Goal: Transaction & Acquisition: Purchase product/service

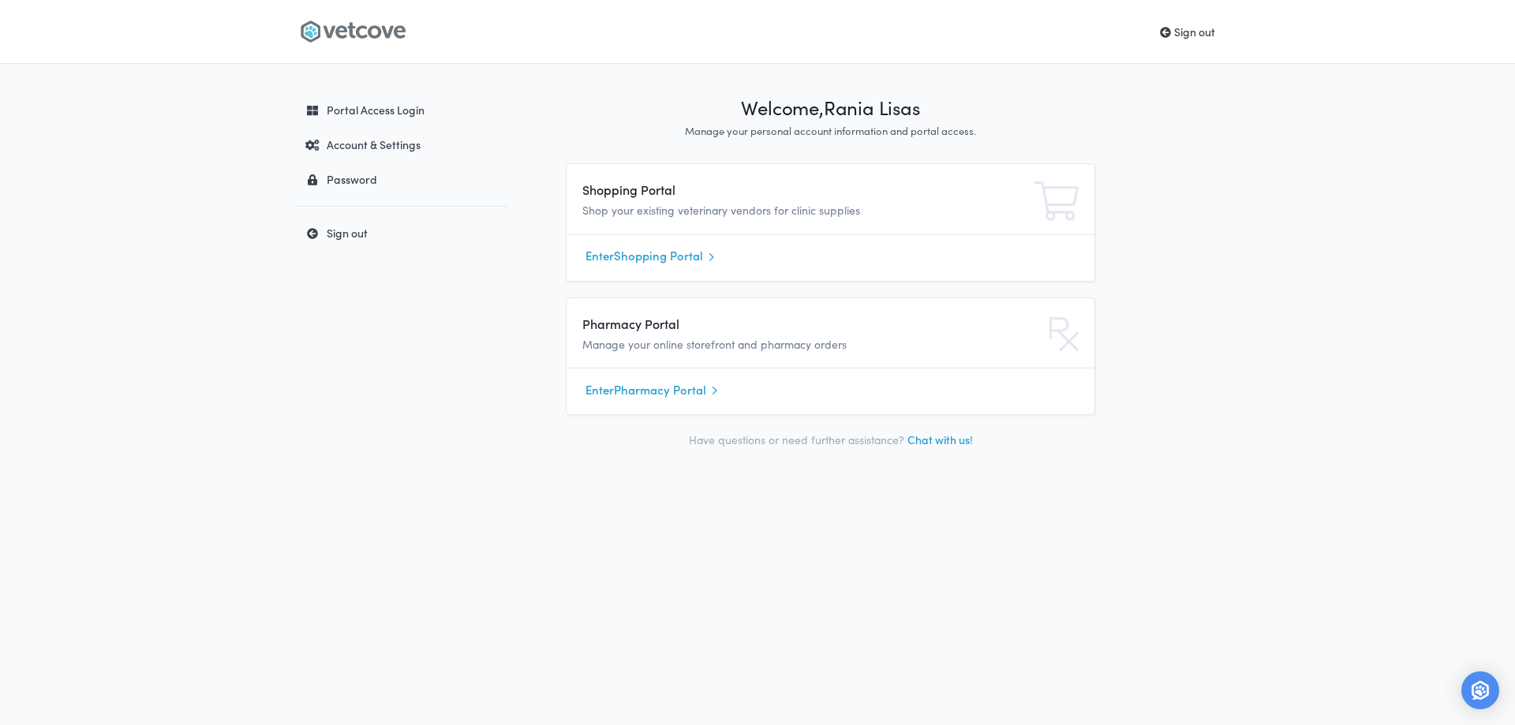
click at [656, 259] on link "Enter Shopping Portal" at bounding box center [830, 257] width 490 height 24
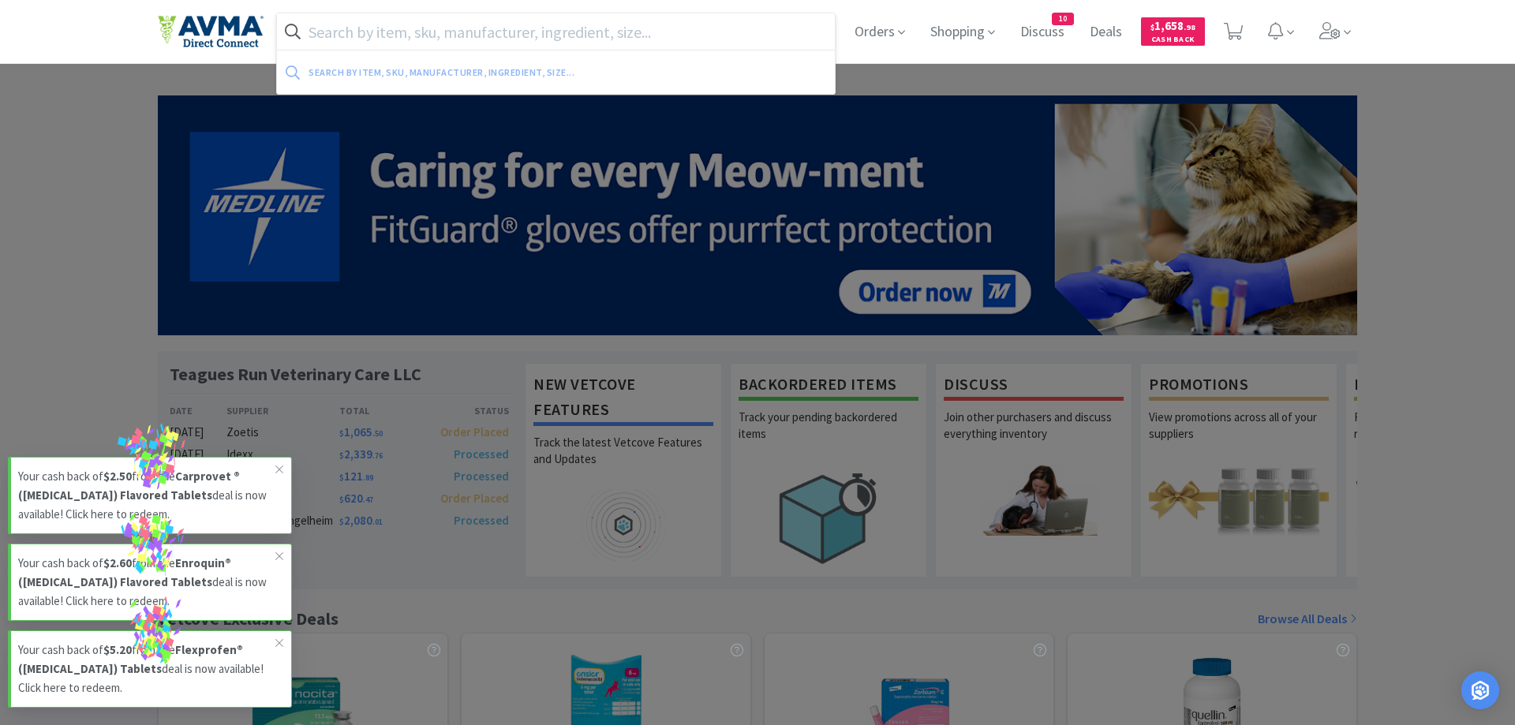
click at [385, 37] on input "text" at bounding box center [556, 31] width 558 height 36
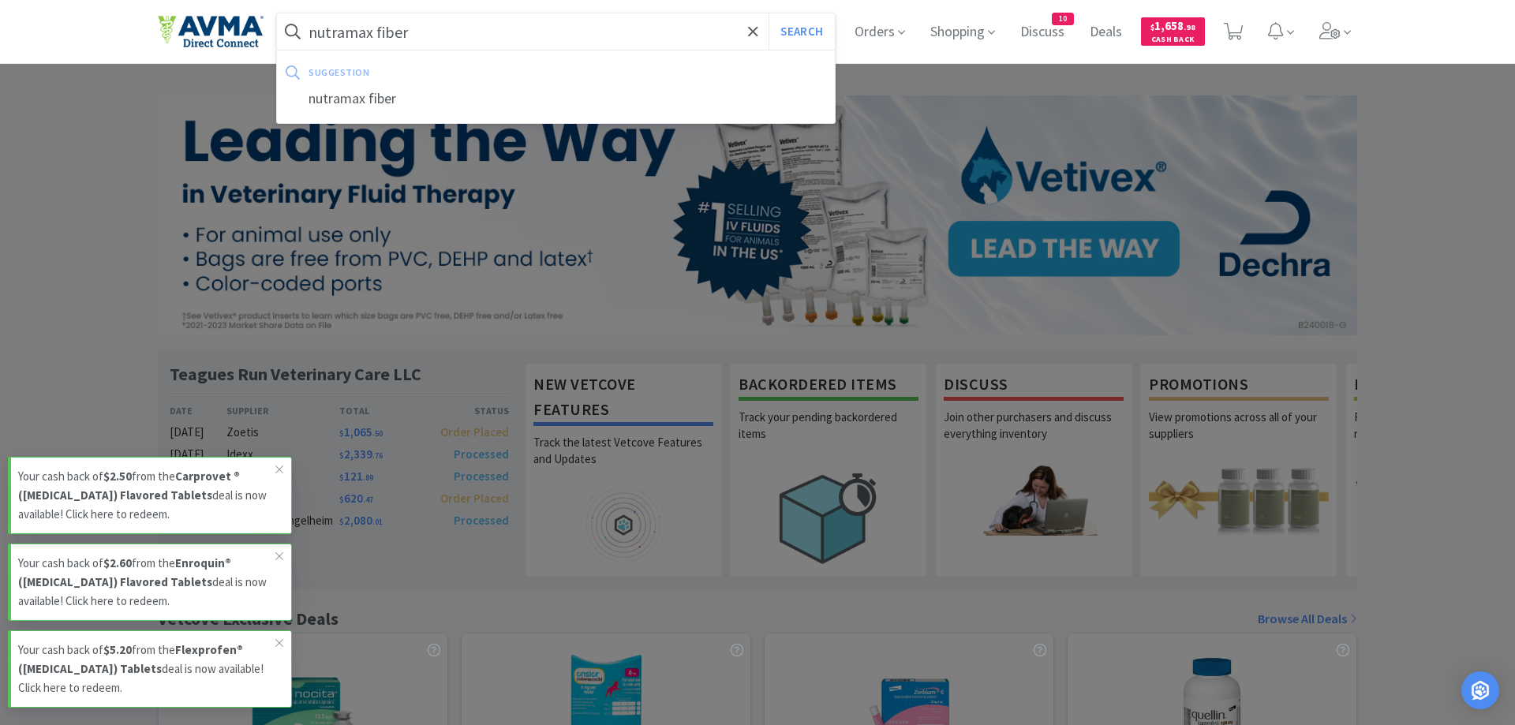
type input "nutramax fiber"
click at [768, 13] on button "Search" at bounding box center [800, 31] width 65 height 36
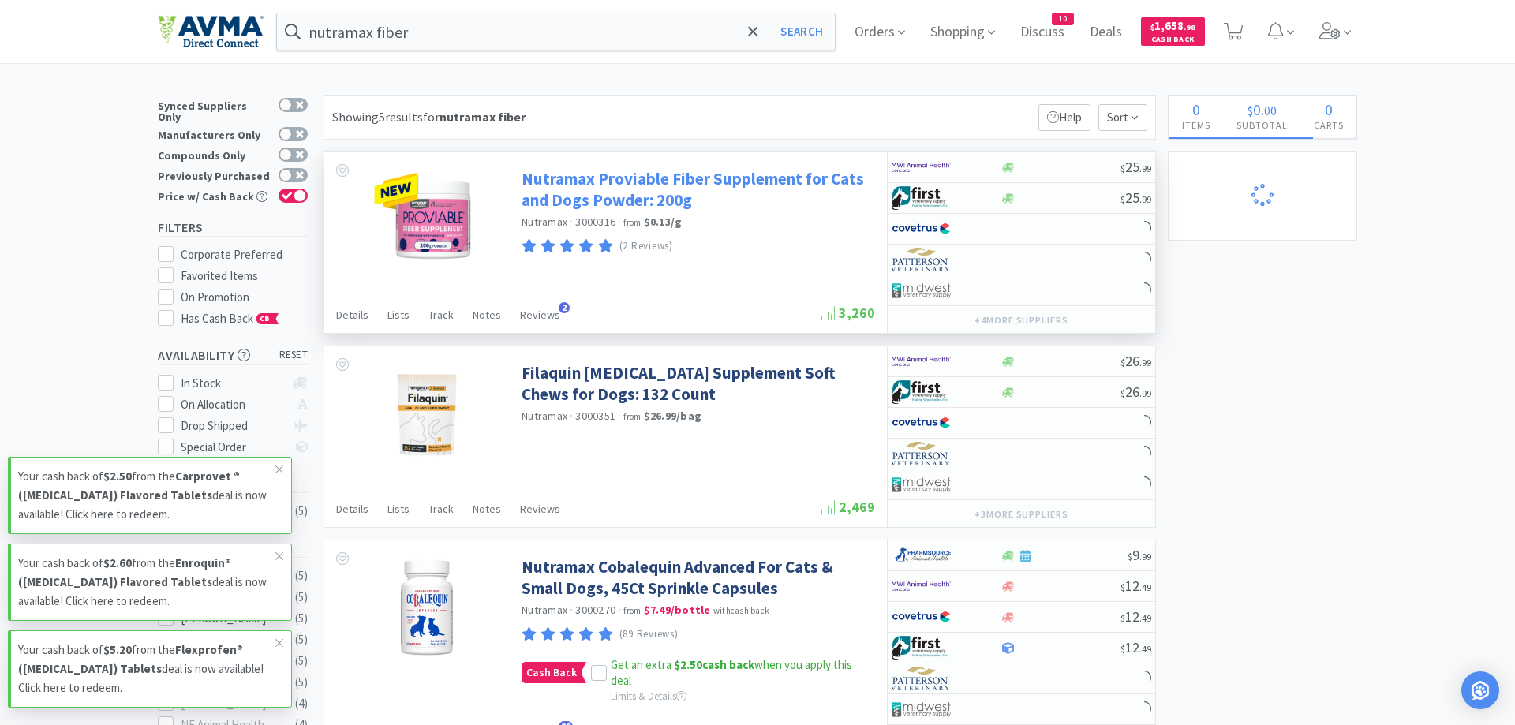
click at [757, 181] on link "Nutramax Proviable Fiber Supplement for Cats and Dogs Powder: 200g" at bounding box center [695, 189] width 349 height 43
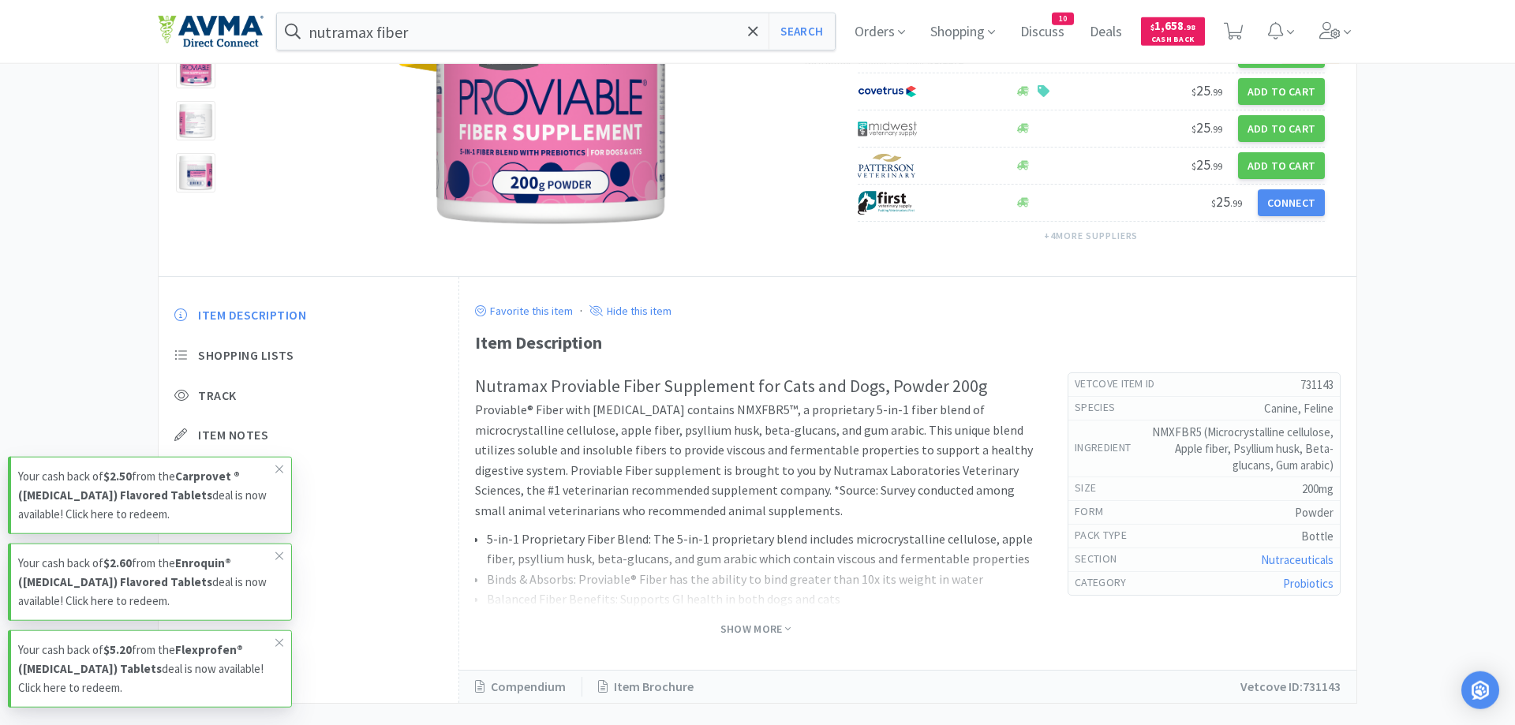
scroll to position [237, 0]
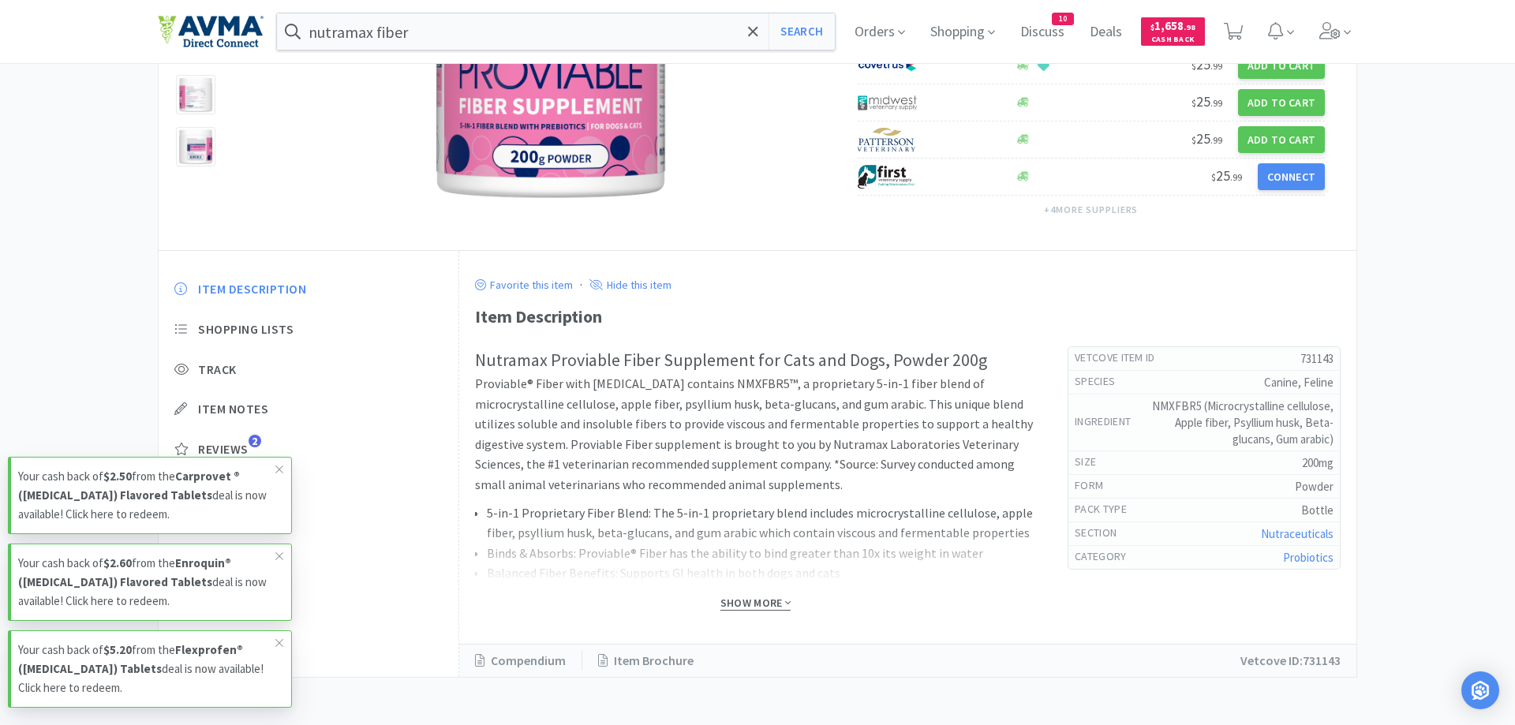
click at [757, 598] on span "Show More" at bounding box center [755, 603] width 70 height 15
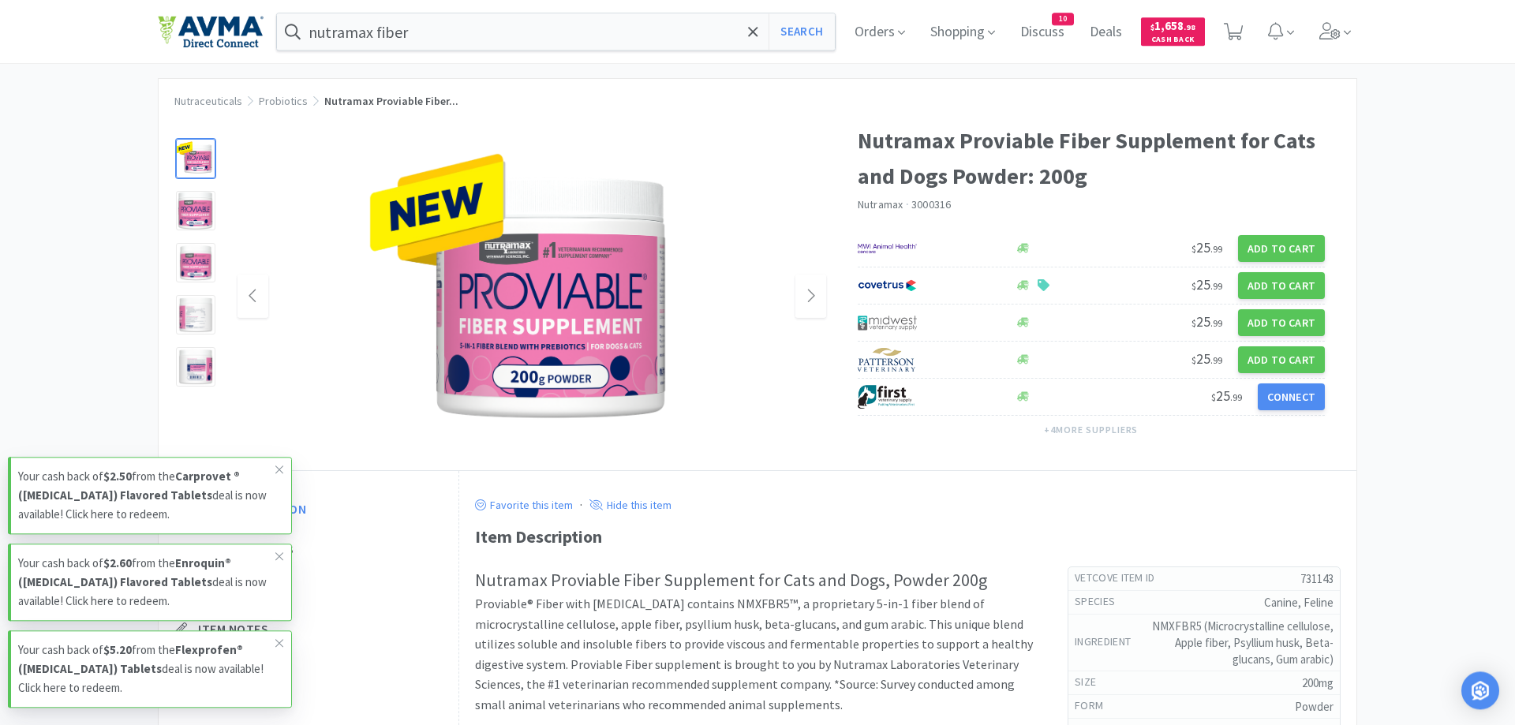
scroll to position [0, 0]
